Goal: Use online tool/utility: Utilize a website feature to perform a specific function

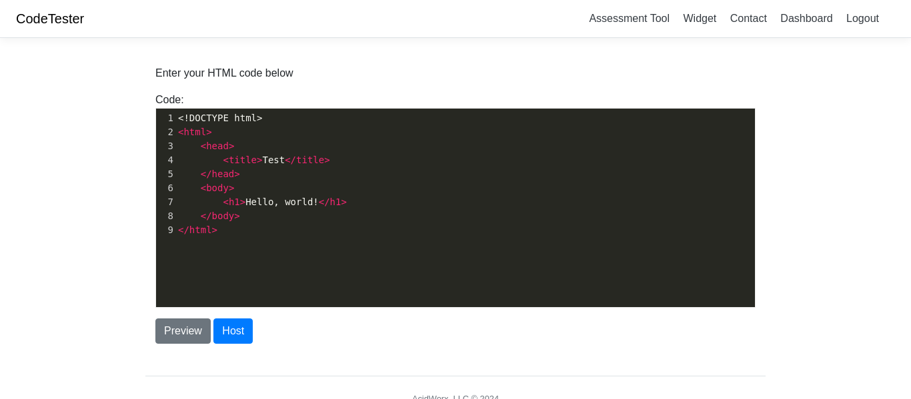
click at [391, 166] on pre "< title > Test </ title >" at bounding box center [464, 160] width 579 height 14
type textarea "<!DOCTYPE html> <html> <head> <title>Test</title> </head> <body> <h1>Hello, wor…"
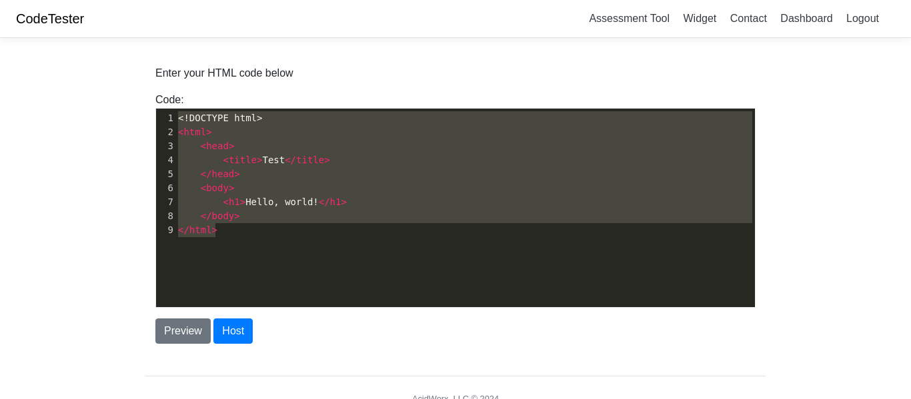
paste textarea
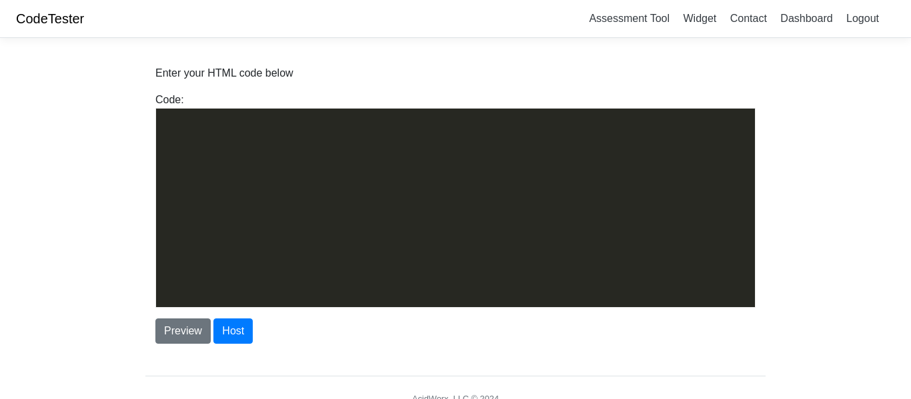
scroll to position [4622, 0]
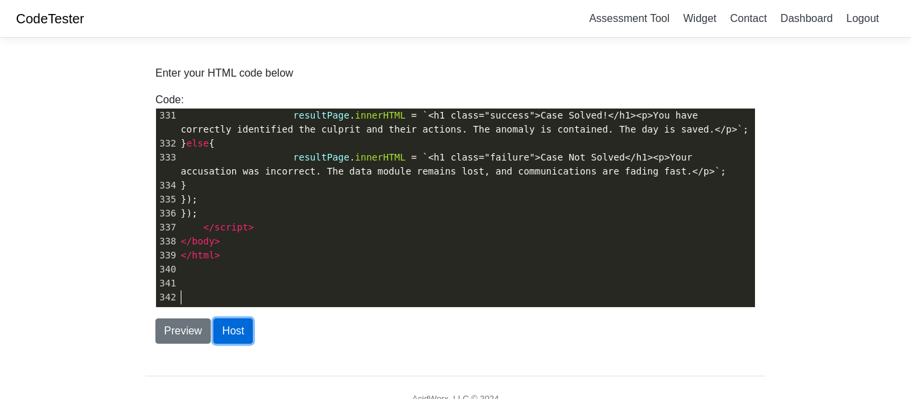
click at [247, 331] on button "Host" at bounding box center [232, 331] width 39 height 25
click at [204, 330] on button "Preview" at bounding box center [182, 331] width 55 height 25
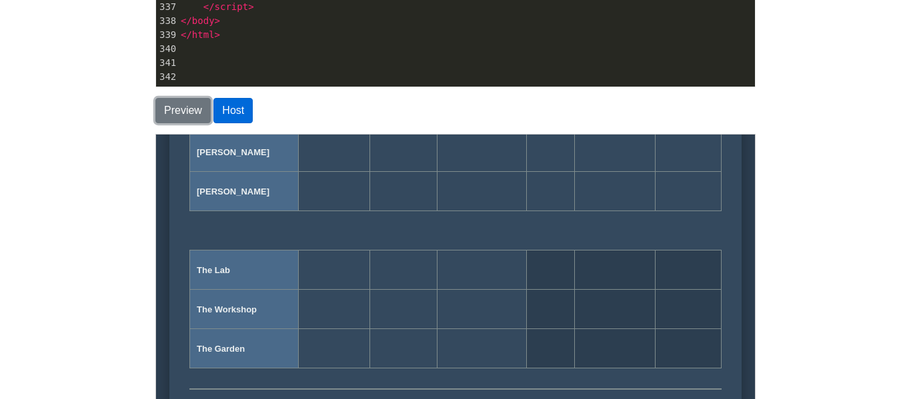
scroll to position [651, 0]
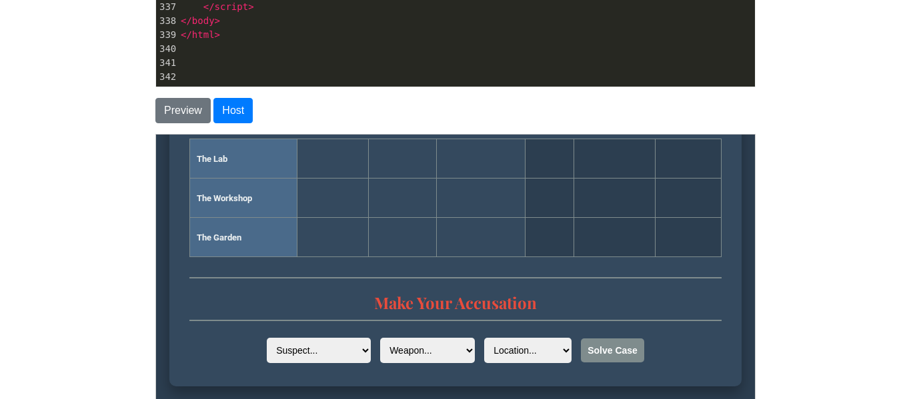
click at [828, 242] on body "CodeTester Assessment Tool Widget Contact Dashboard Logout Enter your HTML code…" at bounding box center [455, 133] width 911 height 709
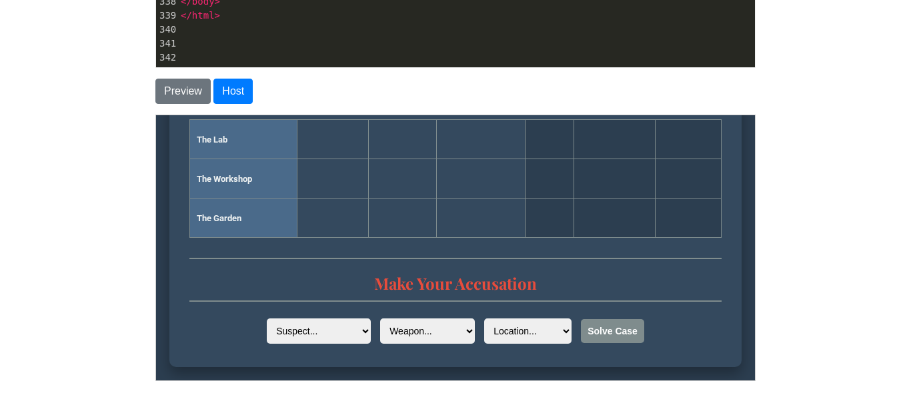
scroll to position [241, 0]
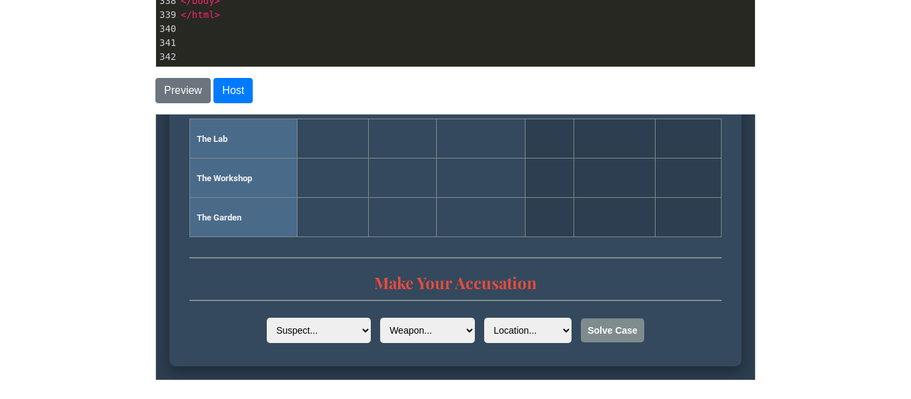
click at [316, 319] on select "Suspect... [PERSON_NAME] [PERSON_NAME] [PERSON_NAME]" at bounding box center [318, 329] width 104 height 25
select select "[PERSON_NAME]"
click at [266, 317] on select "Suspect... [PERSON_NAME] [PERSON_NAME] [PERSON_NAME]" at bounding box center [318, 329] width 104 height 25
click at [379, 326] on select "Weapon... The Hammer The Wrench The Screwdriver" at bounding box center [426, 329] width 95 height 25
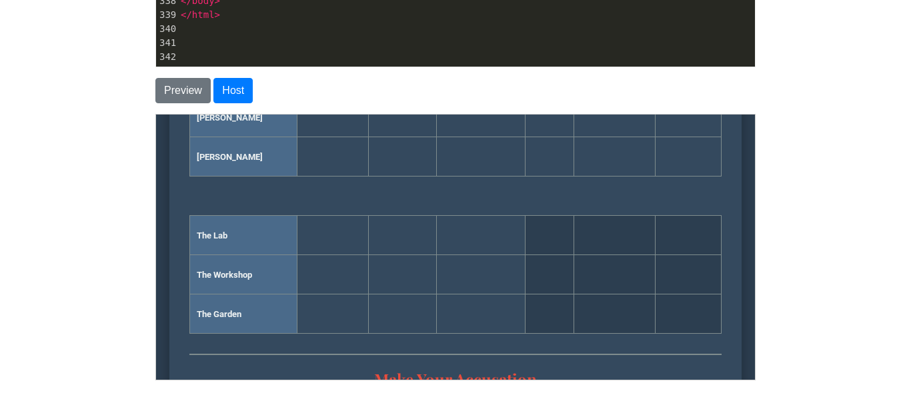
scroll to position [651, 0]
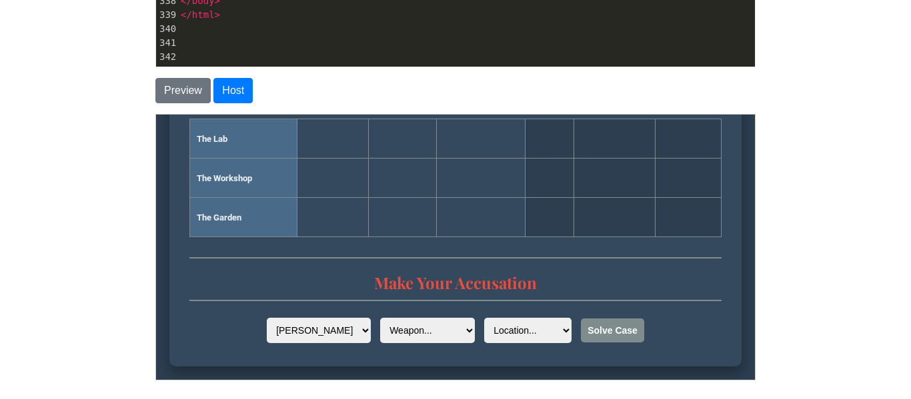
click at [507, 331] on select "Location... The Lab The Workshop The Garden" at bounding box center [526, 329] width 87 height 25
select select "The Workshop"
click at [483, 317] on select "Location... The Lab The Workshop The Garden" at bounding box center [526, 329] width 87 height 25
click at [438, 333] on select "Weapon... The Hammer The Wrench The Screwdriver" at bounding box center [426, 329] width 95 height 25
select select "The Screwdriver"
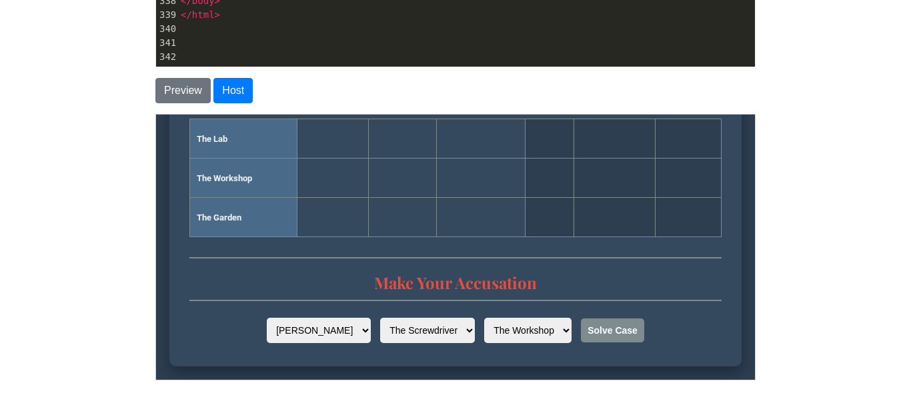
click at [379, 317] on select "Weapon... The Hammer The Wrench The Screwdriver" at bounding box center [426, 329] width 95 height 25
click at [597, 323] on button "Solve Case" at bounding box center [611, 330] width 63 height 24
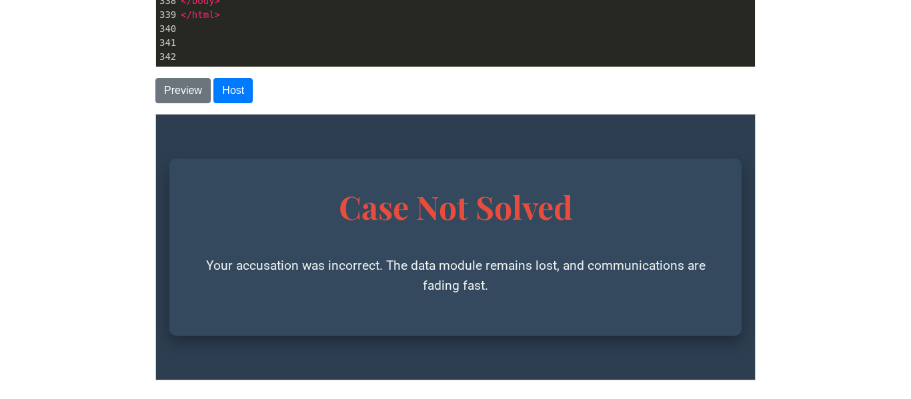
scroll to position [0, 0]
click at [180, 87] on button "Preview" at bounding box center [182, 90] width 55 height 25
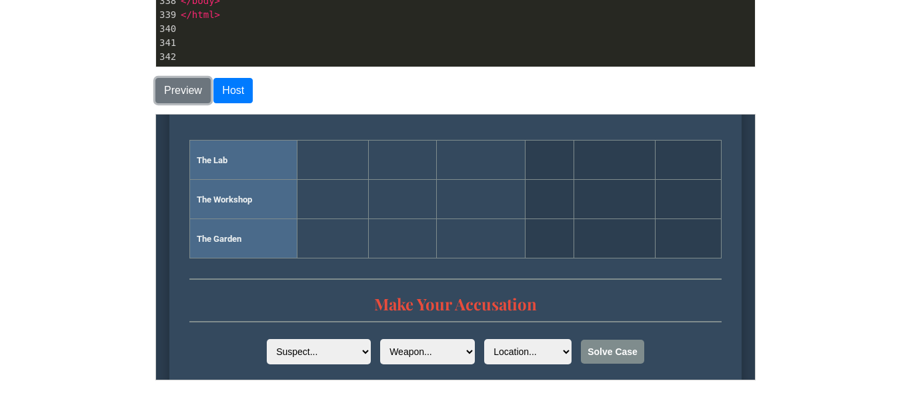
scroll to position [651, 0]
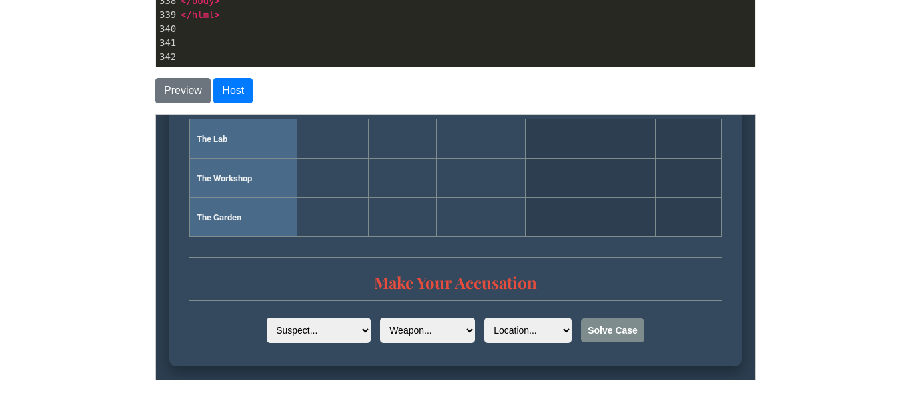
click at [348, 327] on select "Suspect... [PERSON_NAME] [PERSON_NAME] [PERSON_NAME]" at bounding box center [318, 329] width 104 height 25
select select "[PERSON_NAME]"
click at [266, 317] on select "Suspect... [PERSON_NAME] [PERSON_NAME] [PERSON_NAME]" at bounding box center [318, 329] width 104 height 25
click at [417, 333] on select "Weapon... The Hammer The Wrench The Screwdriver" at bounding box center [426, 329] width 95 height 25
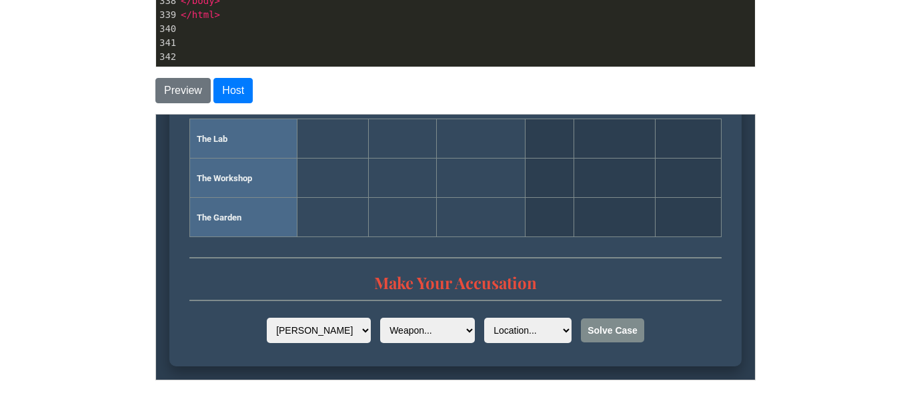
select select "The Hammer"
click at [379, 317] on select "Weapon... The Hammer The Wrench The Screwdriver" at bounding box center [426, 329] width 95 height 25
click at [508, 329] on select "Location... The Lab The Workshop The Garden" at bounding box center [526, 329] width 87 height 25
click at [533, 329] on select "Location... The Lab The Workshop The Garden" at bounding box center [526, 329] width 87 height 25
select select "The Workshop"
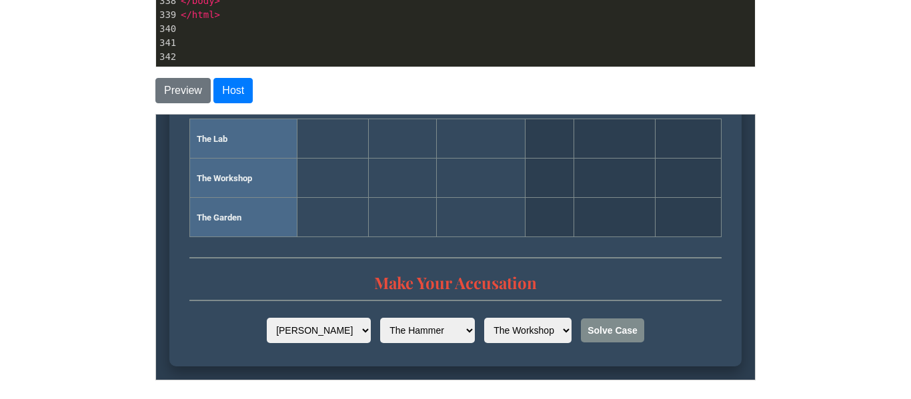
click at [483, 317] on select "Location... The Lab The Workshop The Garden" at bounding box center [526, 329] width 87 height 25
click at [580, 326] on button "Solve Case" at bounding box center [611, 330] width 63 height 24
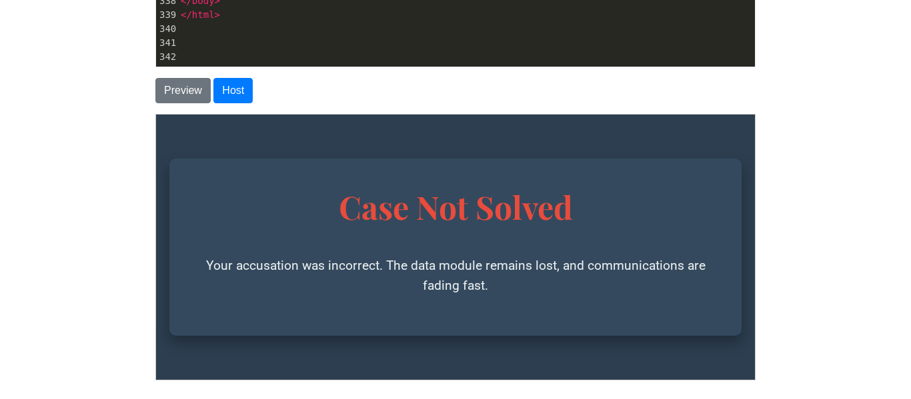
scroll to position [0, 0]
click at [169, 103] on button "Preview" at bounding box center [182, 90] width 55 height 25
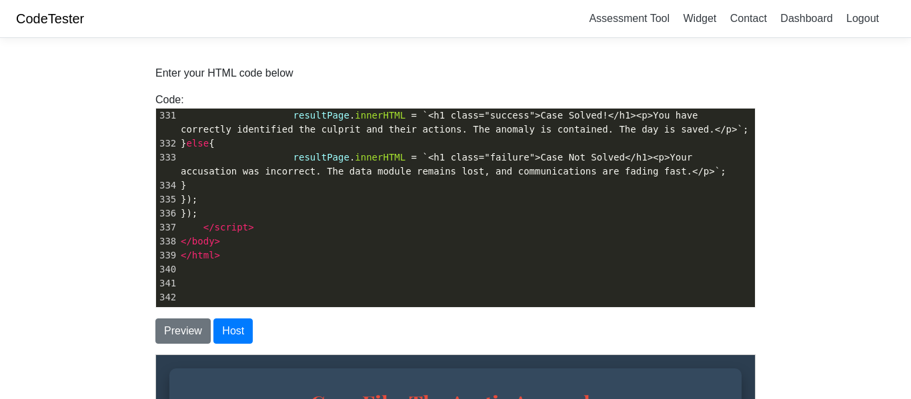
click at [584, 139] on pre "} else {" at bounding box center [466, 144] width 577 height 14
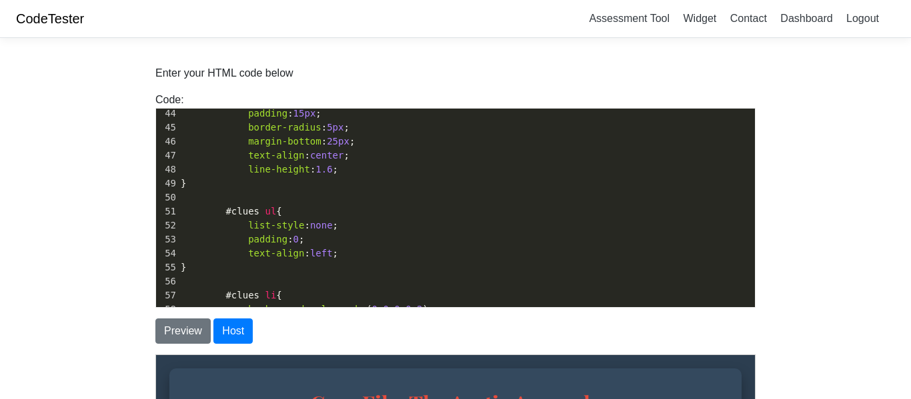
click at [585, 143] on pre "margin-bottom : 25px ;" at bounding box center [466, 142] width 577 height 14
type textarea ";"
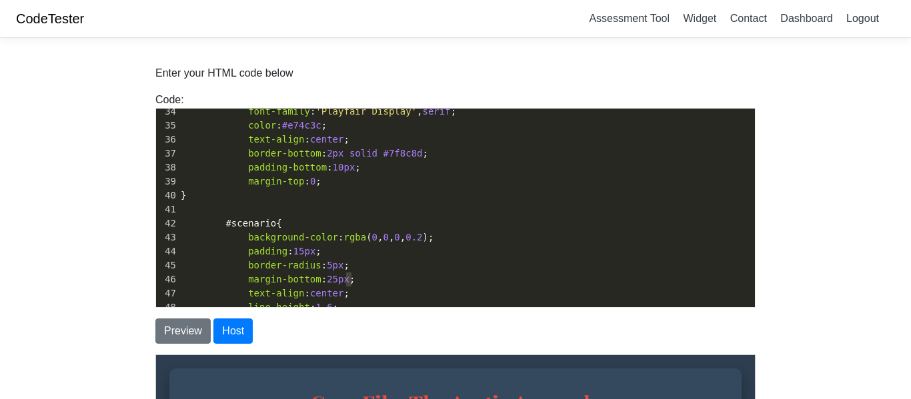
scroll to position [469, 0]
click at [486, 195] on pre "}" at bounding box center [466, 196] width 577 height 14
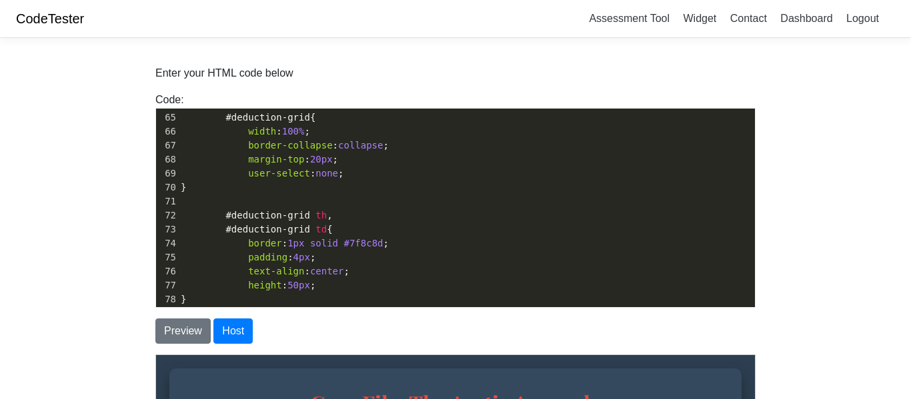
scroll to position [912, 0]
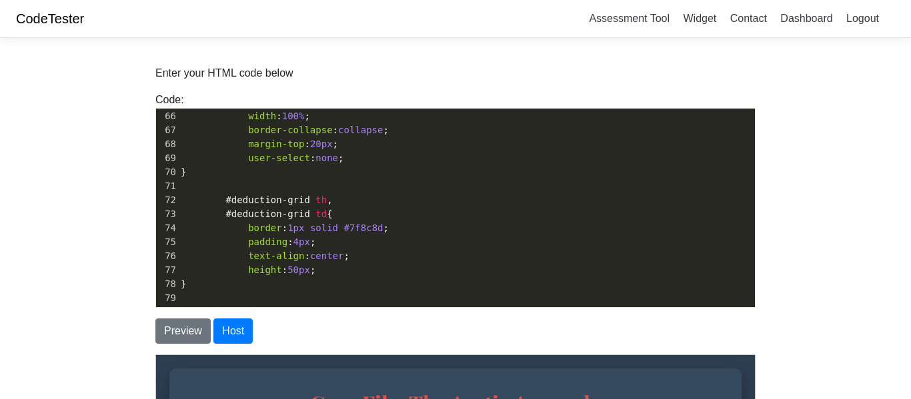
click at [847, 235] on body "CodeTester Assessment Tool Widget Contact Dashboard Logout Enter your HTML code…" at bounding box center [455, 354] width 911 height 709
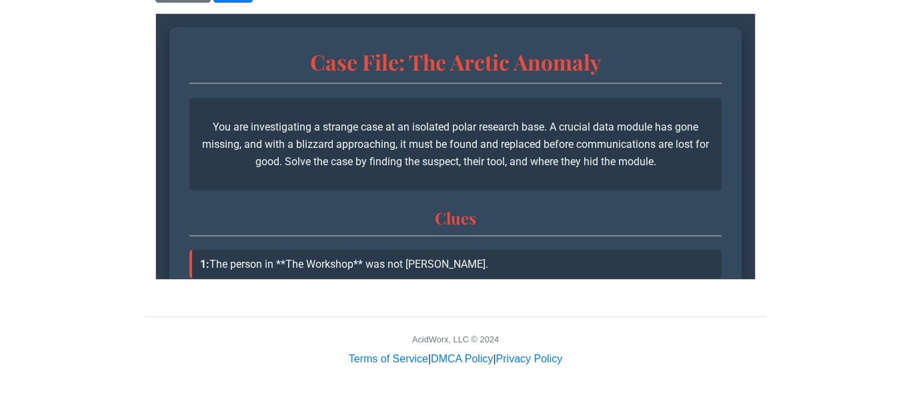
click at [589, 148] on p "You are investigating a strange case at an isolated polar research base. A cruc…" at bounding box center [455, 143] width 512 height 51
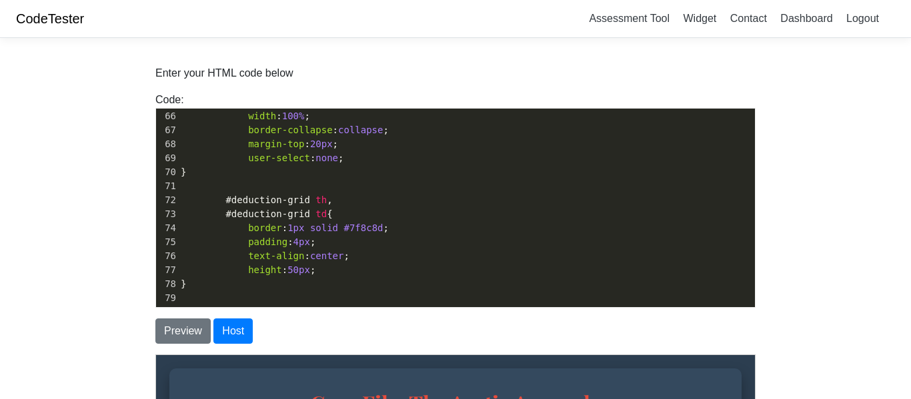
click at [585, 155] on pre "user-select : none ;" at bounding box center [466, 158] width 577 height 14
type textarea "<!DOCTYPE html> <html lang="en"> <head> <meta charset="UTF-8"> <meta name="view…"
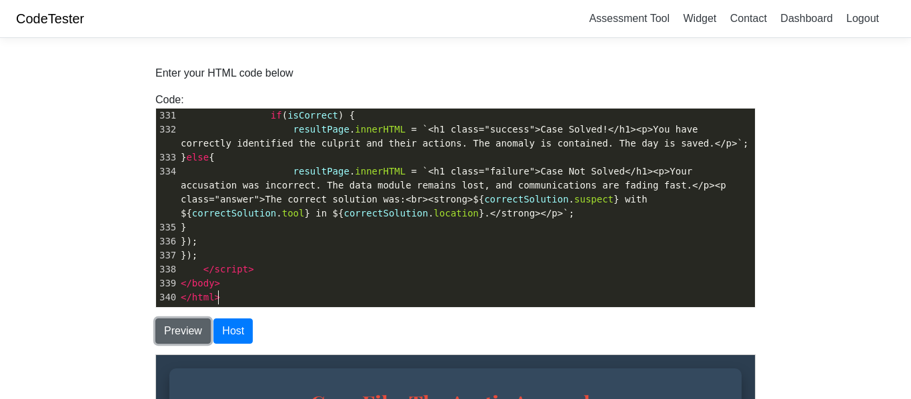
click at [194, 334] on button "Preview" at bounding box center [182, 331] width 55 height 25
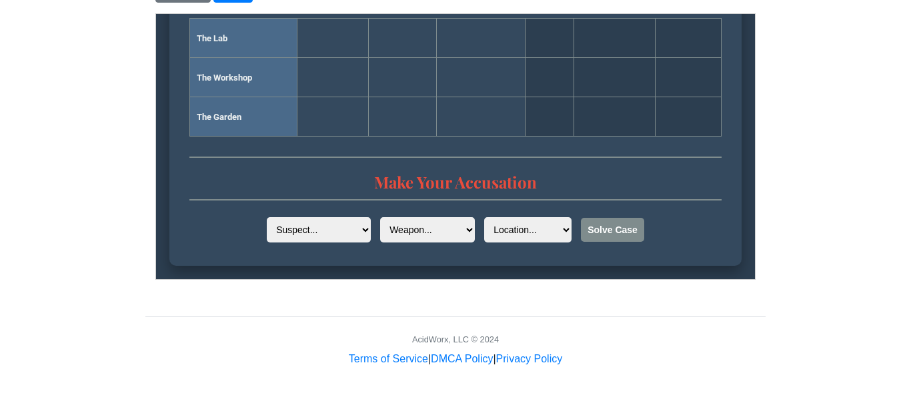
click at [544, 233] on select "Location... The Lab The Workshop The Garden" at bounding box center [526, 229] width 87 height 25
click at [483, 217] on select "Location... The Lab The Workshop The Garden" at bounding box center [526, 229] width 87 height 25
click at [517, 239] on select "Location... The Lab The Workshop The Garden" at bounding box center [526, 229] width 87 height 25
select select "The Workshop"
click at [483, 217] on select "Location... The Lab The Workshop The Garden" at bounding box center [526, 229] width 87 height 25
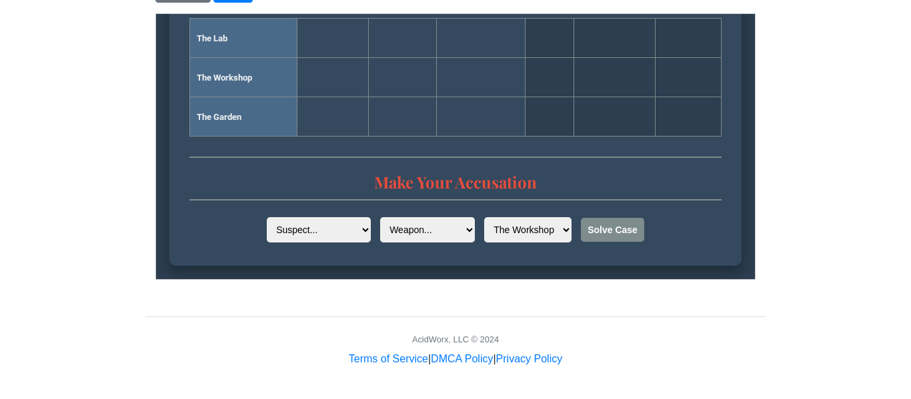
click at [455, 241] on select "Weapon... The Hammer The Wrench The Screwdriver" at bounding box center [426, 229] width 95 height 25
select select "The Hammer"
click at [379, 217] on select "Weapon... The Hammer The Wrench The Screwdriver" at bounding box center [426, 229] width 95 height 25
click at [331, 229] on select "Suspect... [PERSON_NAME] [PERSON_NAME] [PERSON_NAME]" at bounding box center [318, 229] width 104 height 25
select select "[PERSON_NAME]"
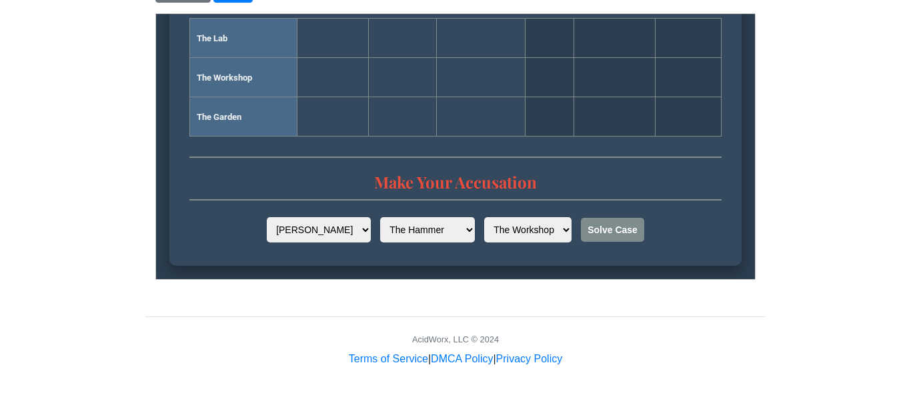
click at [266, 217] on select "Suspect... [PERSON_NAME] [PERSON_NAME] [PERSON_NAME]" at bounding box center [318, 229] width 104 height 25
click at [596, 221] on button "Solve Case" at bounding box center [611, 229] width 63 height 24
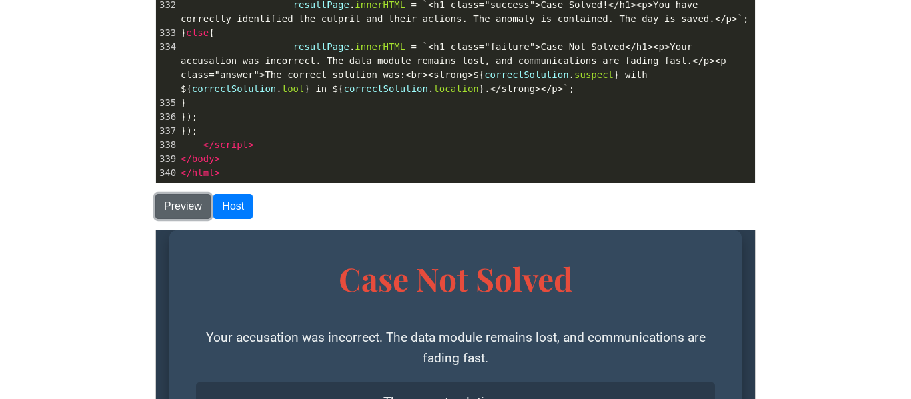
click at [169, 207] on button "Preview" at bounding box center [182, 206] width 55 height 25
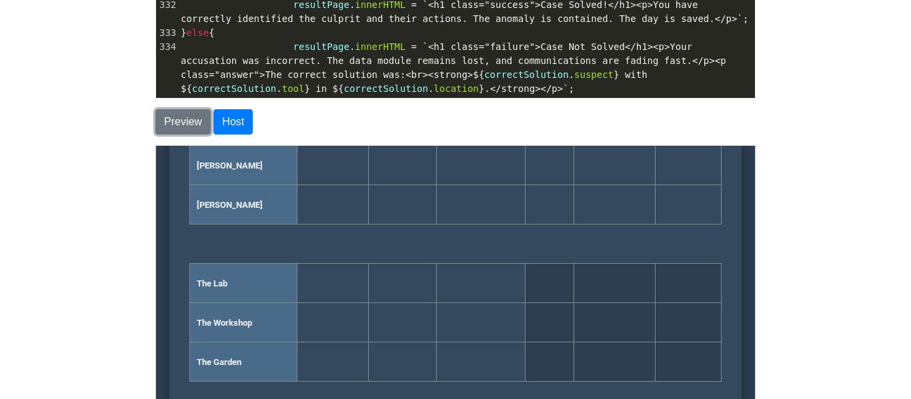
scroll to position [4539, 0]
